Goal: Task Accomplishment & Management: Use online tool/utility

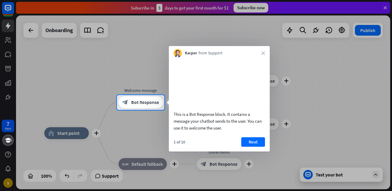
drag, startPoint x: 71, startPoint y: 129, endPoint x: 71, endPoint y: 133, distance: 3.9
click at [71, 131] on div at bounding box center [196, 150] width 392 height 81
click at [71, 133] on div at bounding box center [196, 150] width 392 height 81
click at [70, 133] on div at bounding box center [196, 150] width 392 height 81
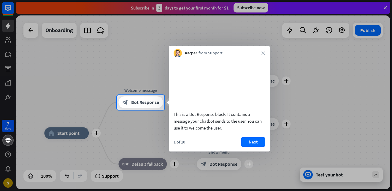
click at [44, 176] on div at bounding box center [196, 150] width 392 height 81
click at [99, 177] on div at bounding box center [196, 150] width 392 height 81
click at [98, 174] on div at bounding box center [196, 150] width 392 height 81
click at [65, 142] on div at bounding box center [196, 150] width 392 height 81
click at [147, 102] on span "Bot Response" at bounding box center [145, 102] width 28 height 6
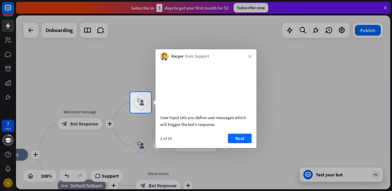
click at [77, 124] on div at bounding box center [196, 152] width 392 height 78
drag, startPoint x: 83, startPoint y: 124, endPoint x: 139, endPoint y: 123, distance: 55.2
click at [139, 123] on div at bounding box center [196, 152] width 392 height 78
click at [143, 100] on icon "block_user_input" at bounding box center [140, 102] width 7 height 7
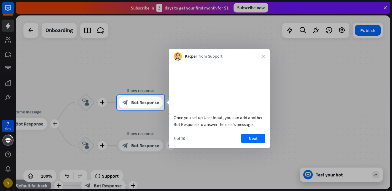
drag, startPoint x: 72, startPoint y: 118, endPoint x: 173, endPoint y: 108, distance: 101.4
click at [170, 110] on body "7 days S close Product Help First steps Get started with ChatBot Help Center Fo…" at bounding box center [196, 95] width 392 height 191
click at [262, 58] on icon "close" at bounding box center [264, 57] width 4 height 4
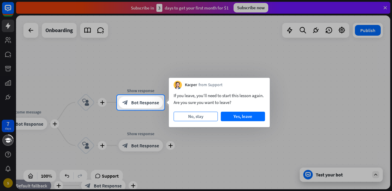
click at [197, 116] on button "No, stay" at bounding box center [196, 116] width 44 height 9
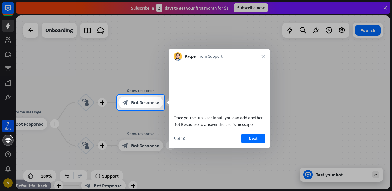
drag, startPoint x: 93, startPoint y: 129, endPoint x: 158, endPoint y: 123, distance: 65.3
click at [158, 123] on div at bounding box center [196, 150] width 392 height 81
drag, startPoint x: 241, startPoint y: 53, endPoint x: 291, endPoint y: 65, distance: 50.9
click at [297, 56] on body "7 days S close Product Help First steps Get started with ChatBot Help Center Fo…" at bounding box center [196, 95] width 392 height 191
drag, startPoint x: 36, startPoint y: 123, endPoint x: 117, endPoint y: 118, distance: 81.5
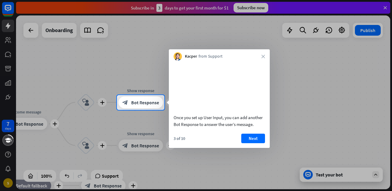
click at [117, 118] on div at bounding box center [196, 150] width 392 height 81
click at [55, 123] on div at bounding box center [196, 150] width 392 height 81
click at [103, 30] on div at bounding box center [196, 47] width 392 height 95
click at [103, 29] on div at bounding box center [196, 47] width 392 height 95
click at [347, 177] on div at bounding box center [196, 150] width 392 height 81
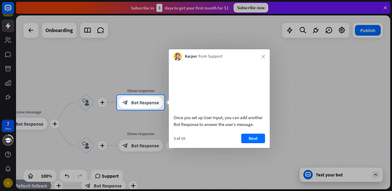
click at [307, 175] on div at bounding box center [196, 150] width 392 height 81
click at [299, 28] on div at bounding box center [196, 47] width 392 height 95
click at [33, 176] on div at bounding box center [196, 150] width 392 height 81
click at [9, 55] on div at bounding box center [196, 47] width 392 height 95
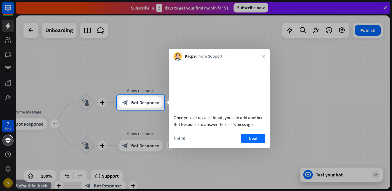
click at [32, 31] on div at bounding box center [196, 47] width 392 height 95
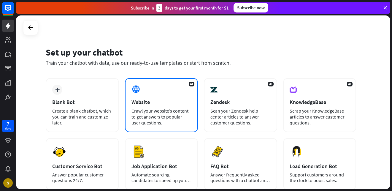
click at [138, 89] on icon at bounding box center [135, 89] width 9 height 9
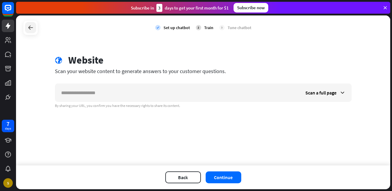
click at [34, 29] on div at bounding box center [30, 27] width 11 height 11
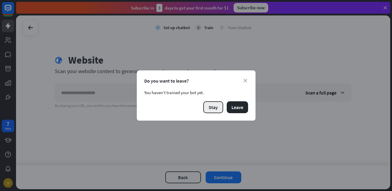
click at [210, 106] on button "Stay" at bounding box center [213, 107] width 20 height 12
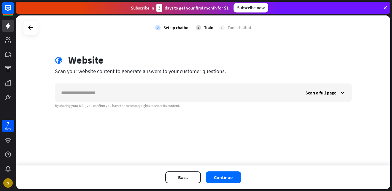
click at [175, 28] on div "Set up chatbot" at bounding box center [177, 27] width 26 height 5
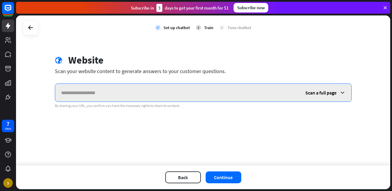
click at [109, 95] on input "text" at bounding box center [177, 93] width 244 height 18
type input "**********"
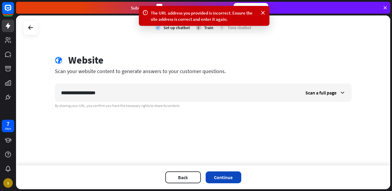
click at [216, 180] on button "Continue" at bounding box center [224, 177] width 36 height 12
click at [184, 177] on button "Back" at bounding box center [183, 177] width 36 height 12
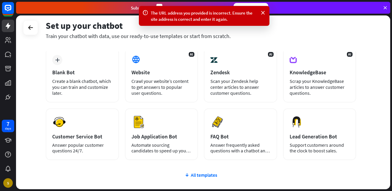
scroll to position [72, 0]
